Goal: Information Seeking & Learning: Compare options

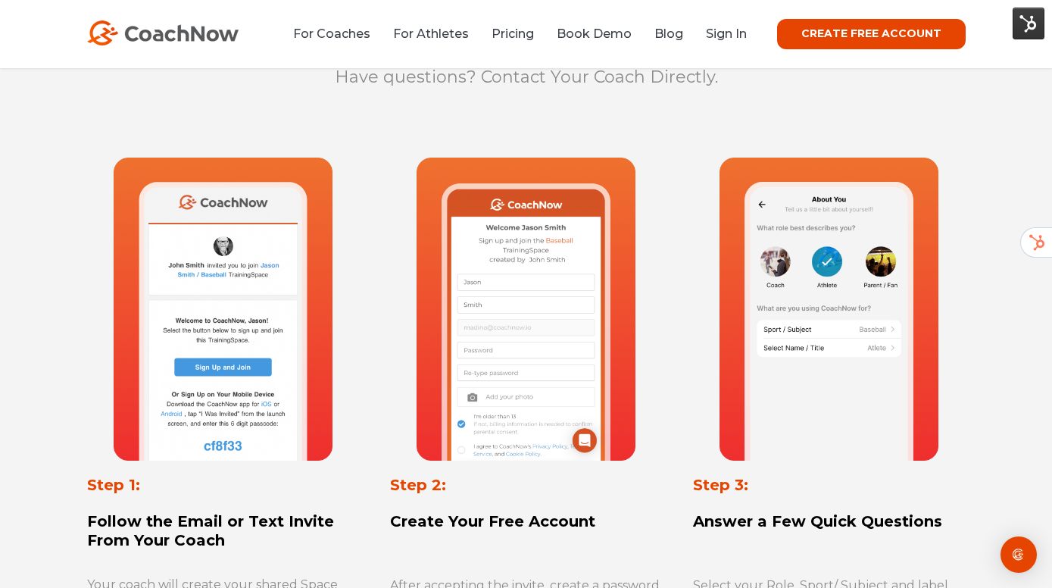
scroll to position [700, 0]
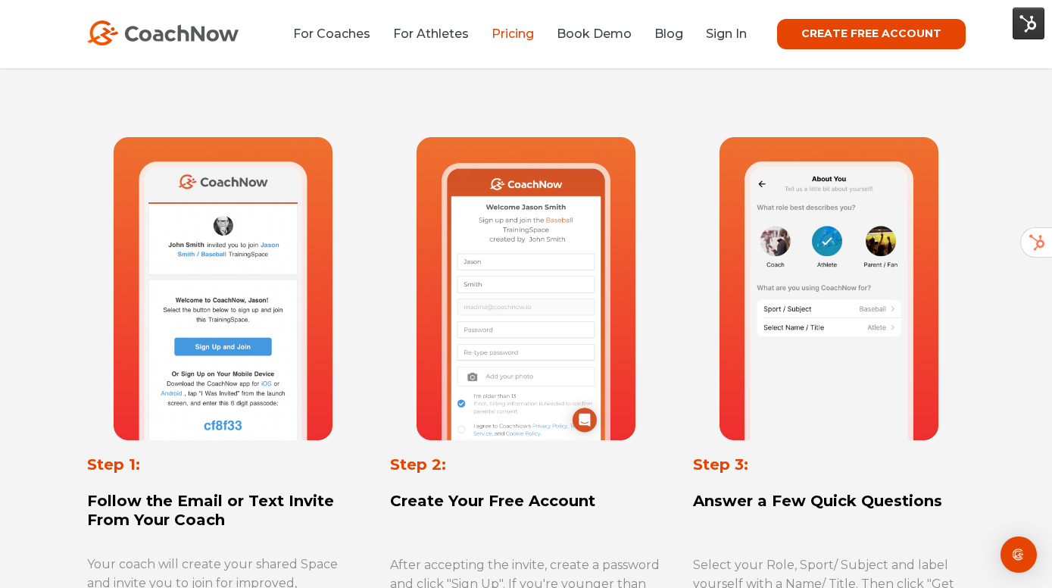
click at [534, 33] on link "Pricing" at bounding box center [512, 33] width 42 height 14
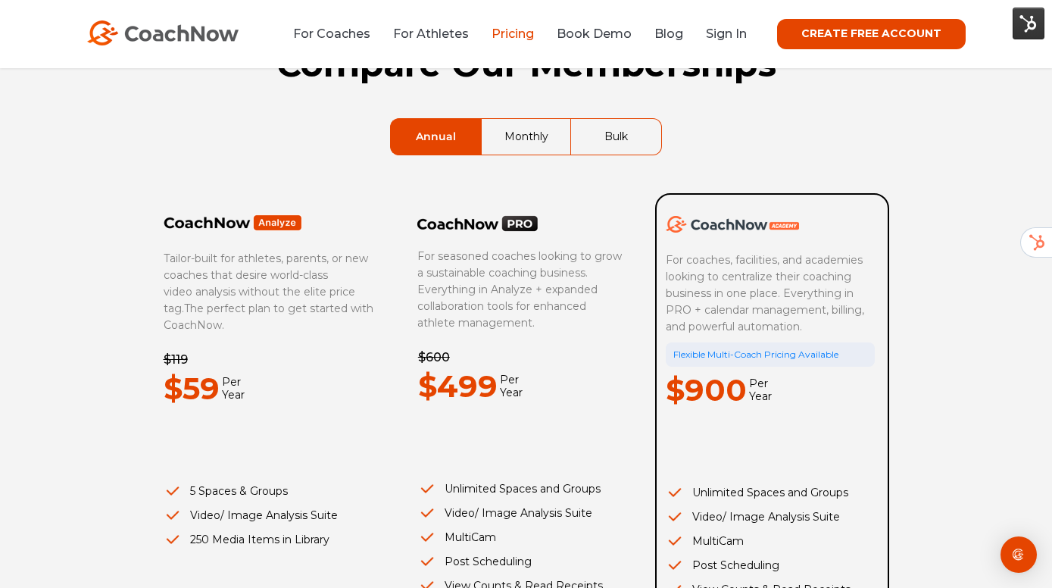
scroll to position [86, 0]
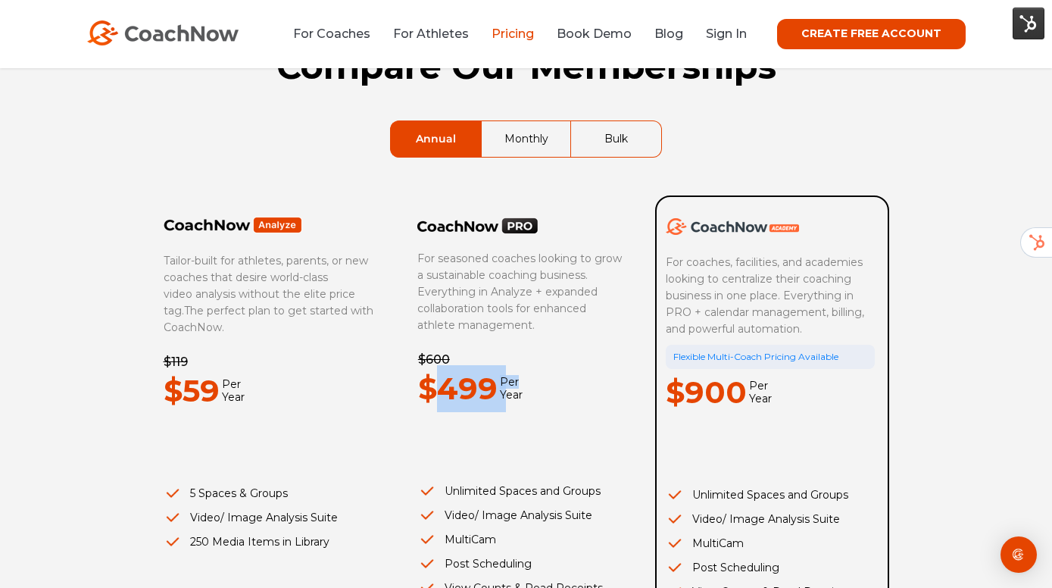
drag, startPoint x: 526, startPoint y: 386, endPoint x: 438, endPoint y: 389, distance: 88.6
click at [438, 389] on div "$499 Per Year" at bounding box center [522, 388] width 209 height 47
click at [440, 388] on p "$499" at bounding box center [457, 388] width 79 height 47
drag, startPoint x: 440, startPoint y: 388, endPoint x: 525, endPoint y: 392, distance: 85.7
click at [525, 392] on div "$499 Per Year" at bounding box center [522, 388] width 209 height 47
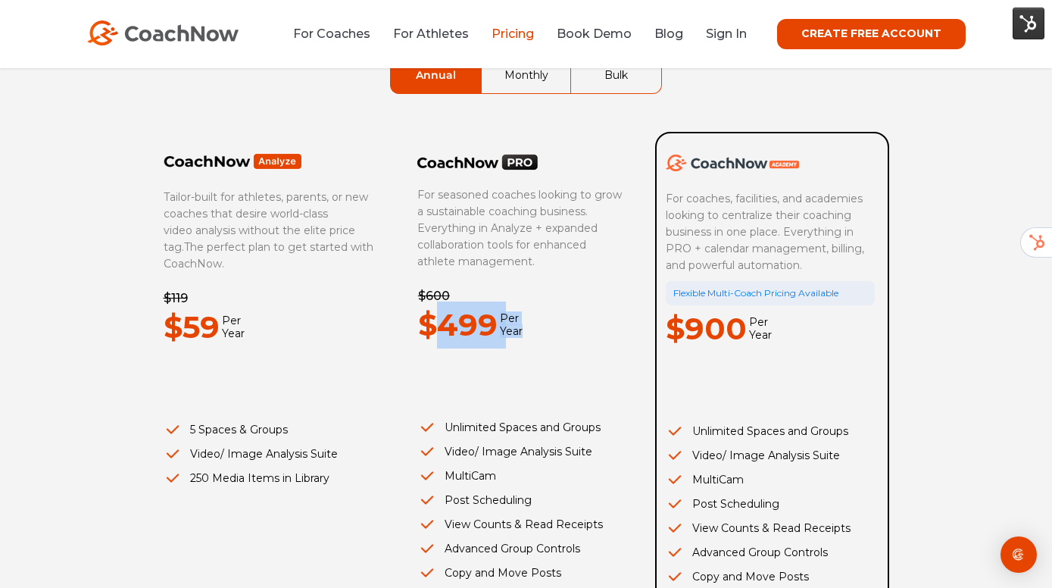
scroll to position [150, 0]
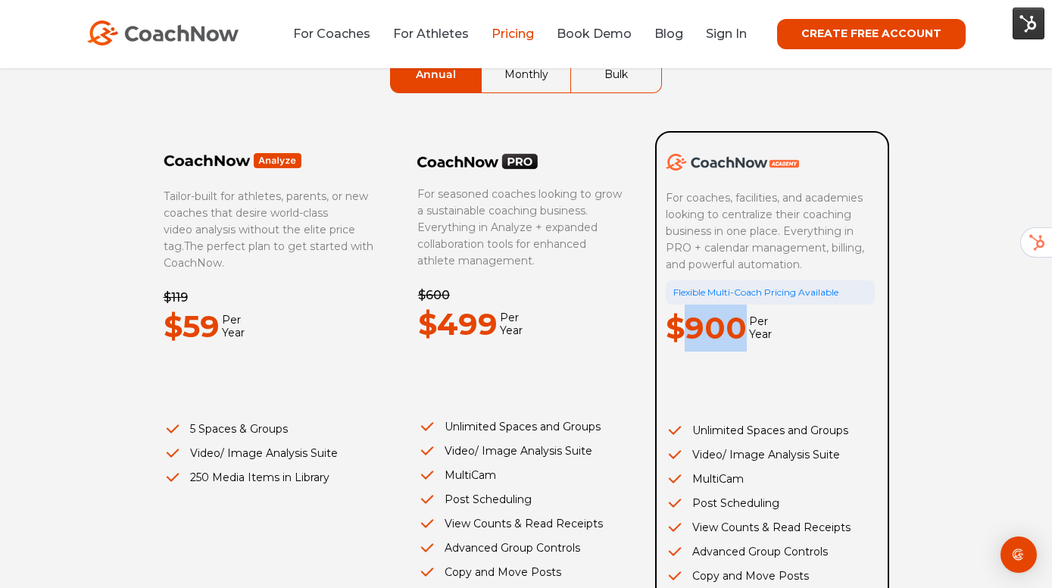
drag, startPoint x: 689, startPoint y: 324, endPoint x: 739, endPoint y: 327, distance: 50.1
click at [739, 327] on p "$900" at bounding box center [705, 327] width 81 height 47
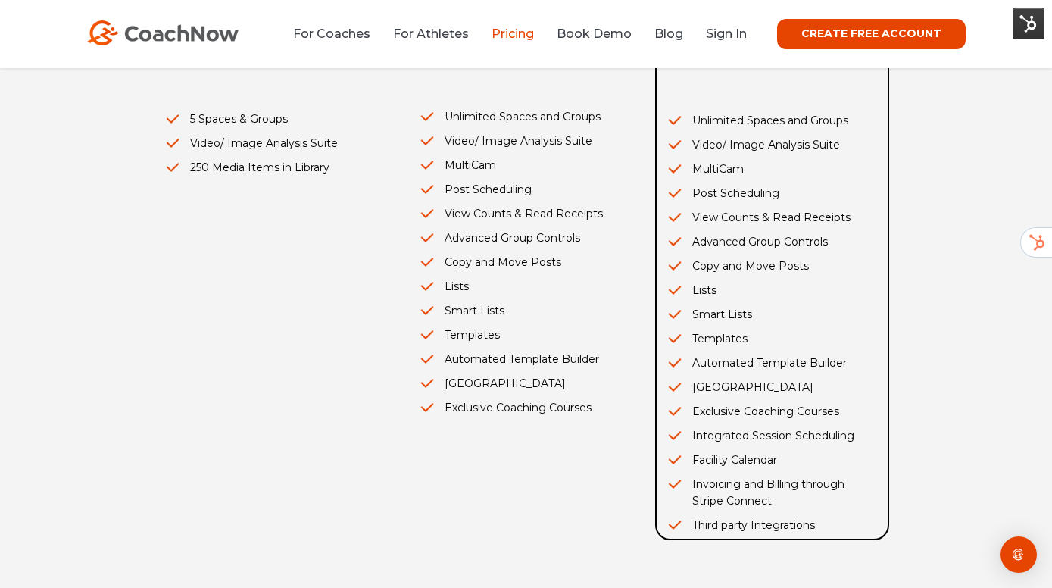
scroll to position [460, 0]
